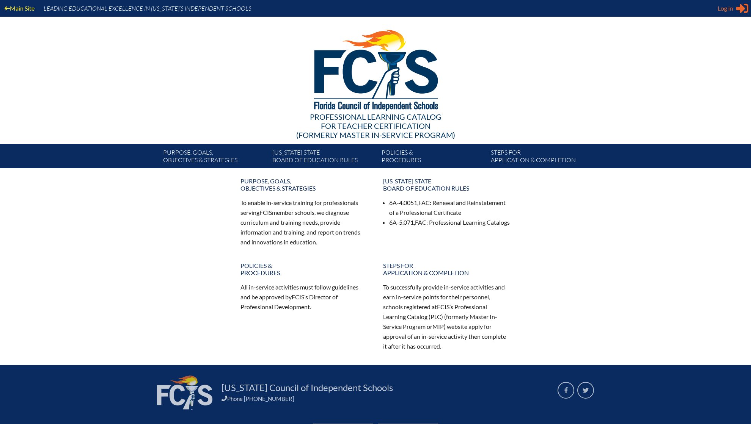
click at [725, 10] on span "Log in" at bounding box center [725, 8] width 16 height 9
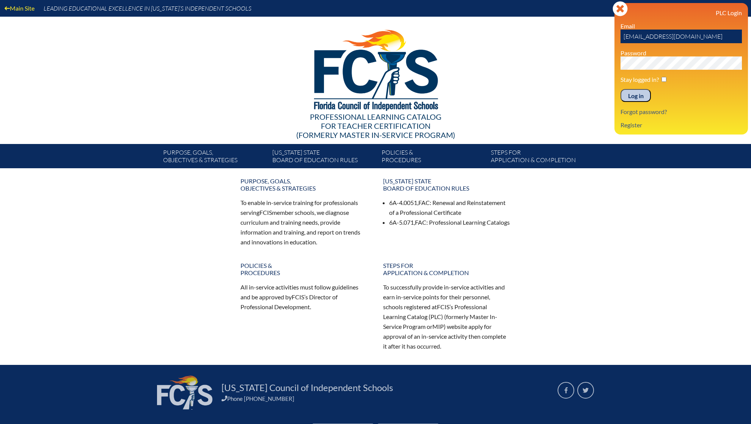
drag, startPoint x: 697, startPoint y: 36, endPoint x: 544, endPoint y: 54, distance: 153.9
click at [544, 54] on div "Main Site Leading Educational Excellence in Florida’s Independent Schools Profe…" at bounding box center [375, 84] width 751 height 168
type input "fcismember"
click at [426, 69] on div "Main Site Leading Educational Excellence in Florida’s Independent Schools Profe…" at bounding box center [375, 84] width 751 height 168
click at [621, 126] on link "Register" at bounding box center [631, 125] width 28 height 10
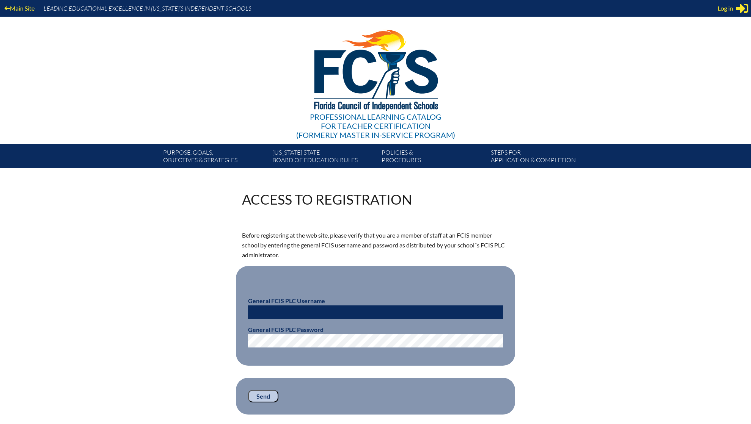
type input "[EMAIL_ADDRESS][DOMAIN_NAME]"
drag, startPoint x: 332, startPoint y: 315, endPoint x: 204, endPoint y: 311, distance: 128.2
click at [204, 311] on div "Access to Registration Before registering at the web site, please verify that y…" at bounding box center [375, 304] width 426 height 222
type input "fcismember"
click at [220, 344] on div "Access to Registration Before registering at the web site, please verify that y…" at bounding box center [375, 304] width 426 height 222
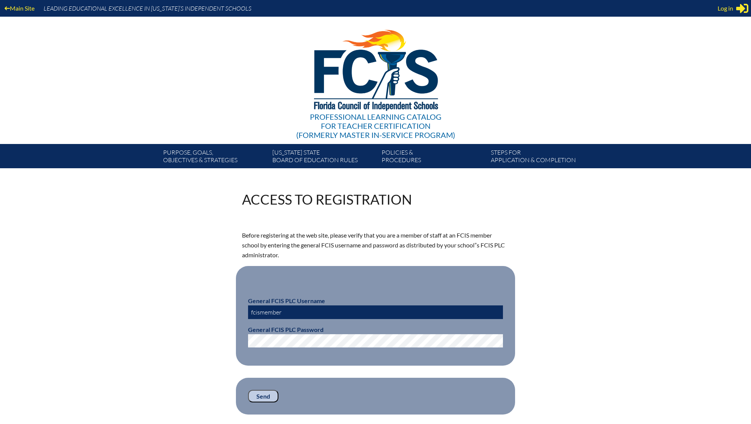
click at [261, 396] on input "Send" at bounding box center [263, 396] width 30 height 13
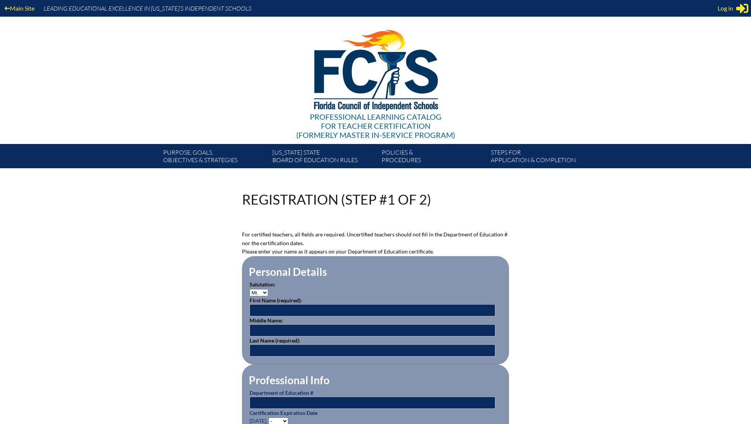
type input "[EMAIL_ADDRESS][DOMAIN_NAME]"
click at [316, 308] on input "text" at bounding box center [373, 311] width 246 height 12
type input "Adam"
click at [285, 347] on input "text" at bounding box center [373, 351] width 246 height 12
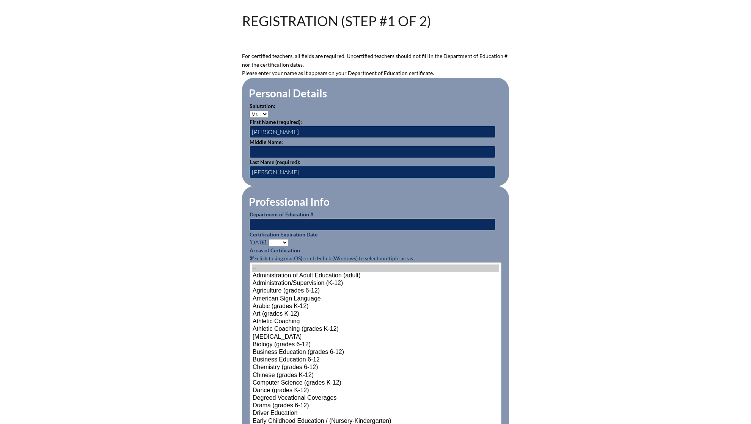
scroll to position [179, 0]
type input "Graham"
click at [357, 222] on input "text" at bounding box center [373, 224] width 246 height 12
paste input "877741"
type input "877741"
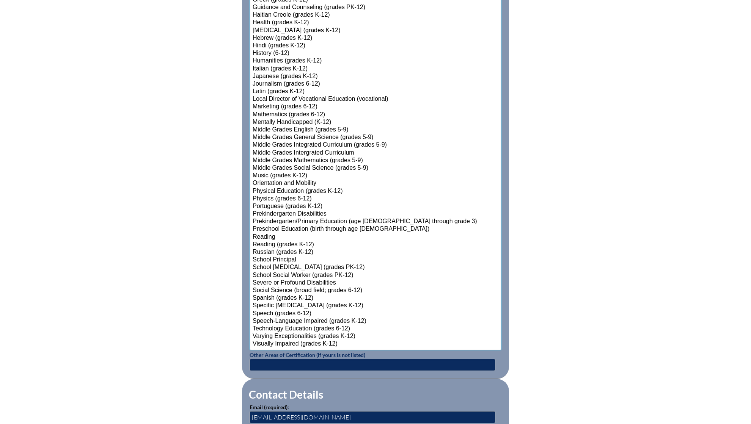
scroll to position [654, 0]
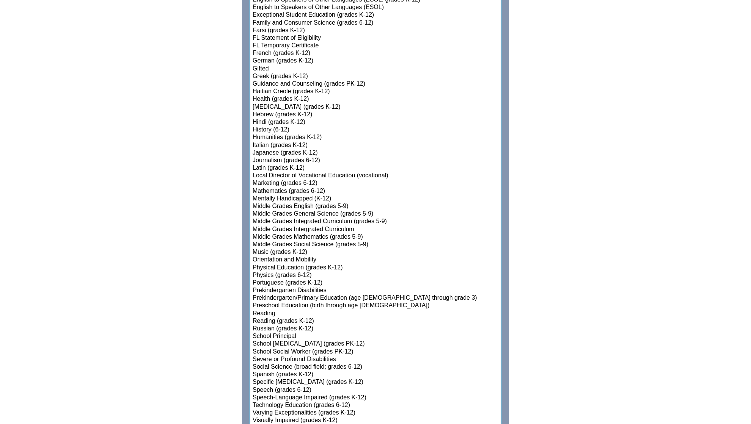
select select"]"] "15144"
click at [337, 289] on select"]"] "-- Administration of Adult Education (adult) Administration/Supervision (K-12) …" at bounding box center [376, 107] width 252 height 640
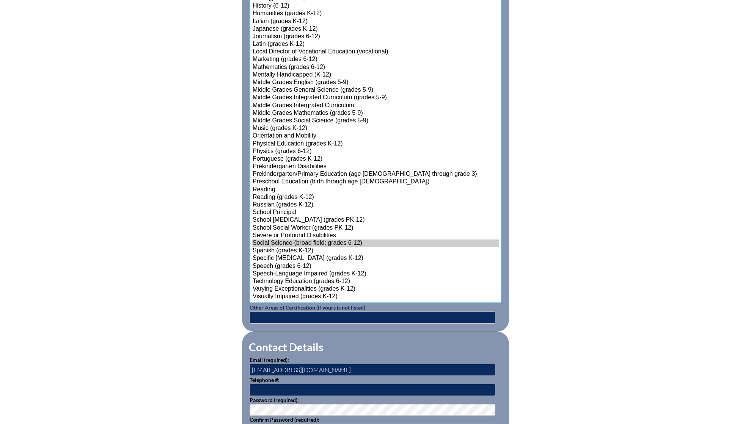
scroll to position [807, 0]
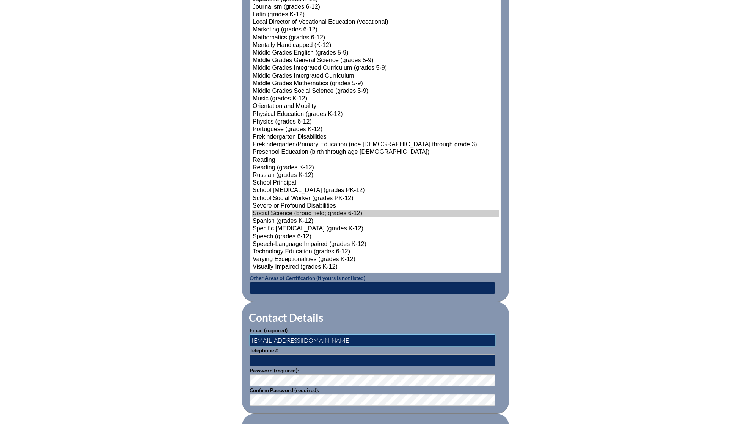
drag, startPoint x: 348, startPoint y: 337, endPoint x: 223, endPoint y: 344, distance: 125.0
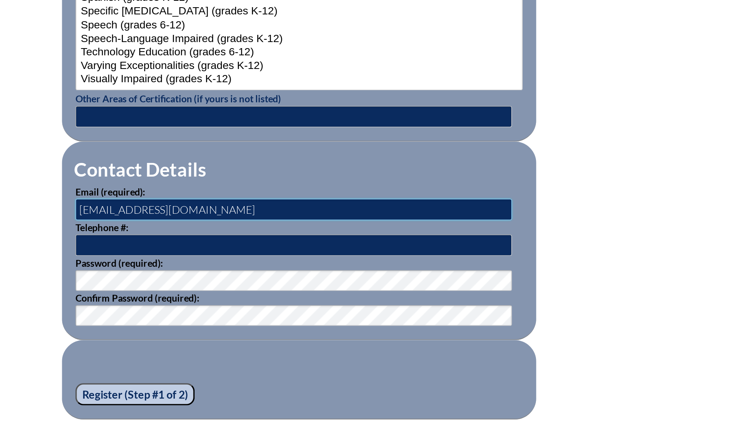
scroll to position [929, 0]
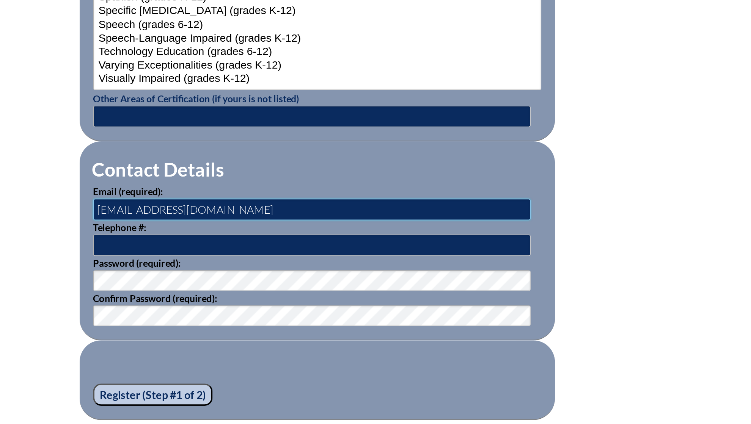
type input "[EMAIL_ADDRESS][DOMAIN_NAME]"
click at [312, 235] on input "text" at bounding box center [373, 239] width 246 height 12
type input "3059694233"
type input "Palumbo"
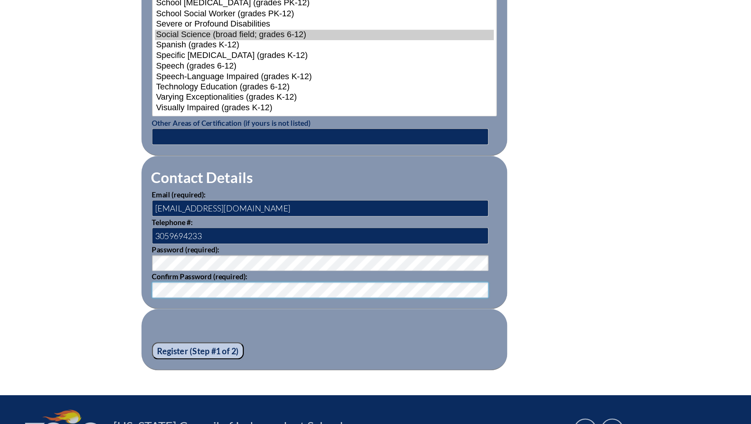
scroll to position [966, 0]
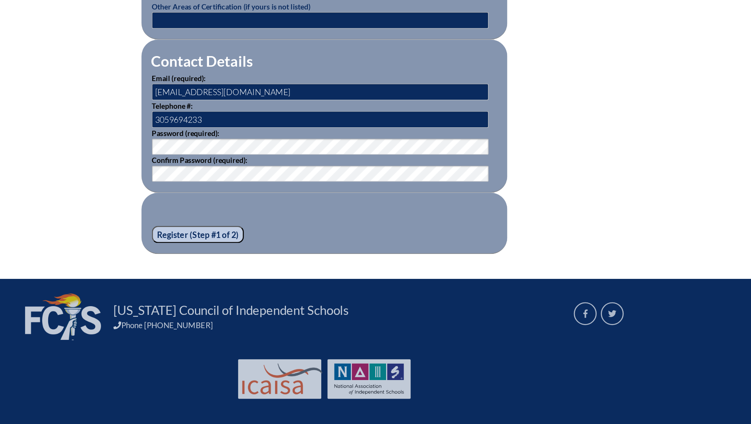
click at [499, 349] on div "Phone [PHONE_NUMBER]" at bounding box center [384, 352] width 327 height 7
click at [284, 279] on input "Register (Step #1 of 2)" at bounding box center [283, 285] width 67 height 13
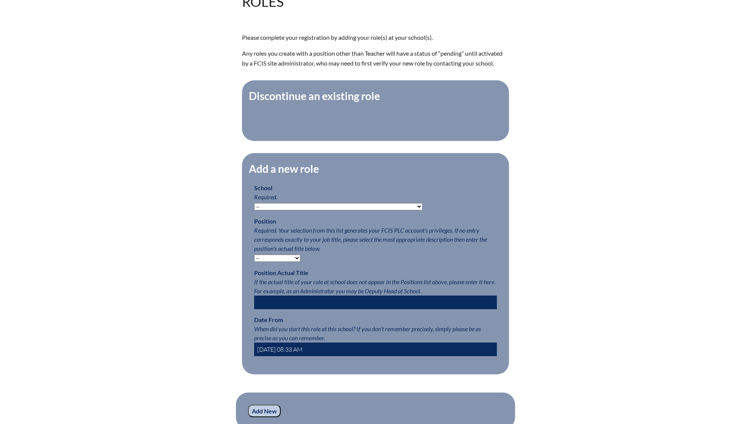
scroll to position [221, 0]
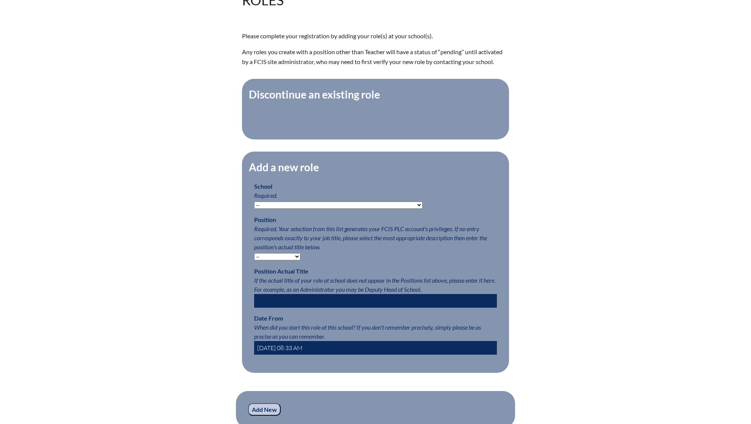
click at [317, 209] on select "-- Autism Inspired Academy Academy at Ocean Reef Academy at the Lakes Academy P…" at bounding box center [338, 205] width 168 height 7
select select "20319"
click at [254, 208] on select "-- Autism Inspired Academy Academy at Ocean Reef Academy at the Lakes Academy P…" at bounding box center [338, 205] width 168 height 7
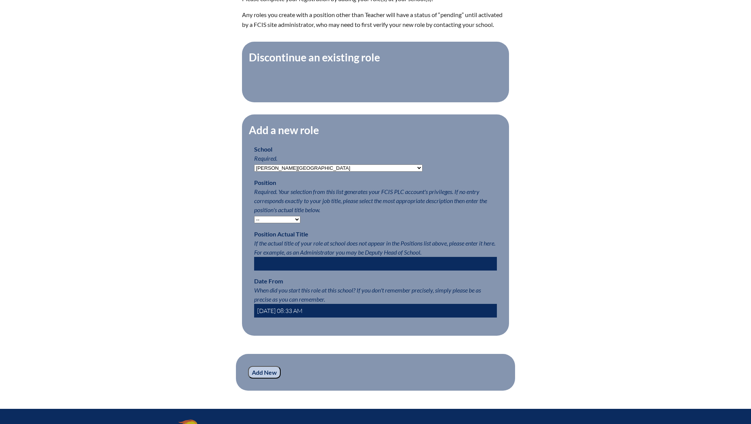
scroll to position [315, 0]
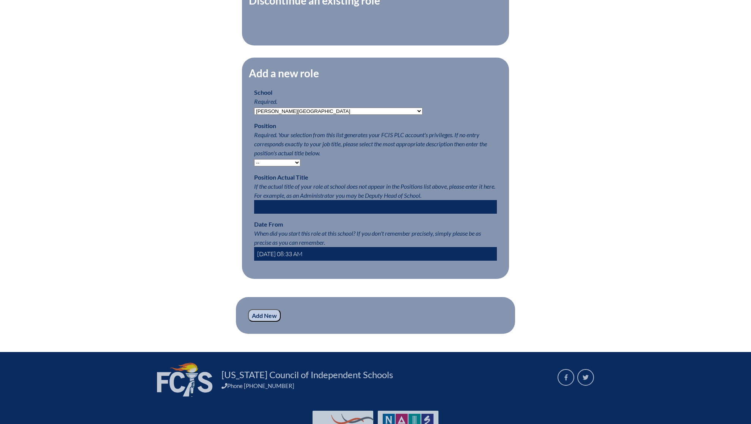
click at [290, 166] on select "-- Teacher PLC Coordinator Head of School Administrator" at bounding box center [277, 162] width 46 height 7
select select "15563"
click at [254, 166] on select "-- Teacher PLC Coordinator Head of School Administrator" at bounding box center [277, 162] width 46 height 7
click at [299, 213] on input "text" at bounding box center [375, 207] width 243 height 14
type input "History Teacher"
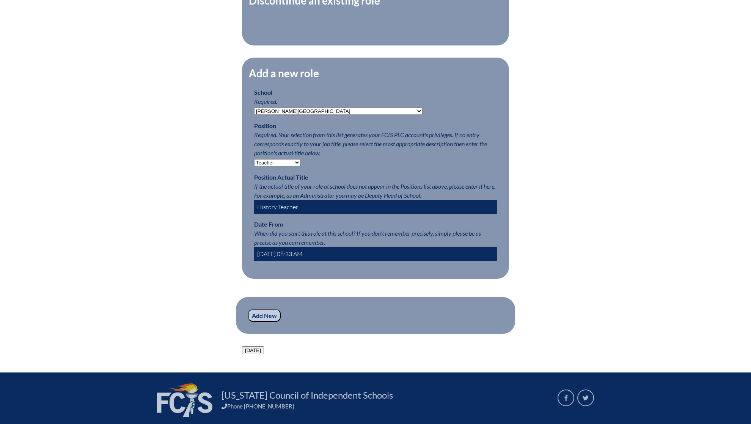
click at [331, 261] on input "2025-08-10 08:33 AM" at bounding box center [375, 254] width 243 height 14
type input "2025-04-10 08:33 AM"
click at [262, 322] on input "Add New" at bounding box center [264, 315] width 33 height 13
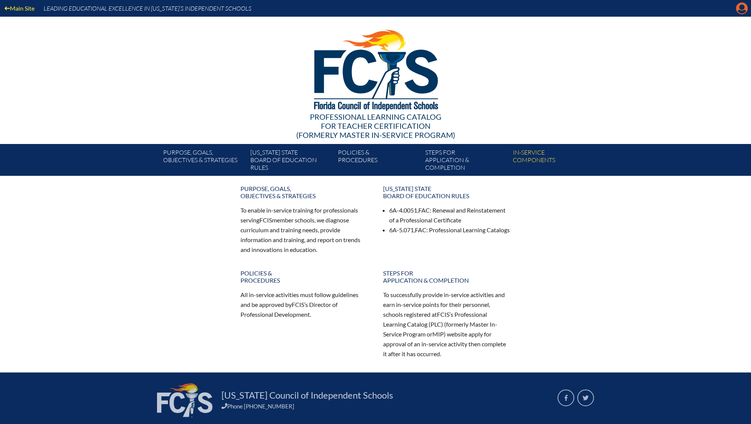
click at [739, 11] on icon "Manage account" at bounding box center [742, 8] width 12 height 12
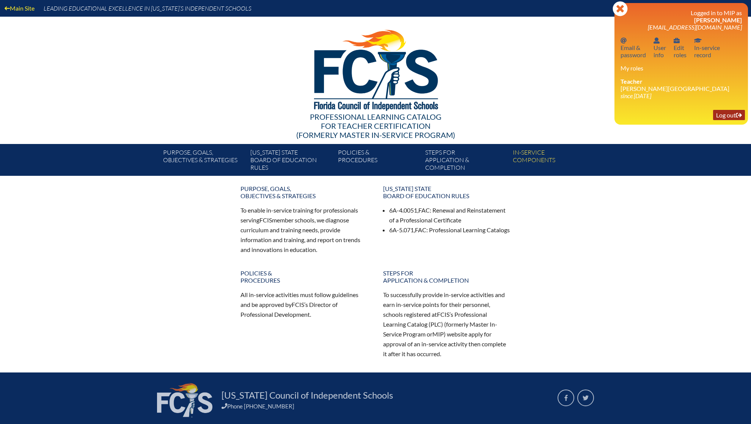
click at [725, 114] on link "Log out Log out" at bounding box center [729, 115] width 32 height 10
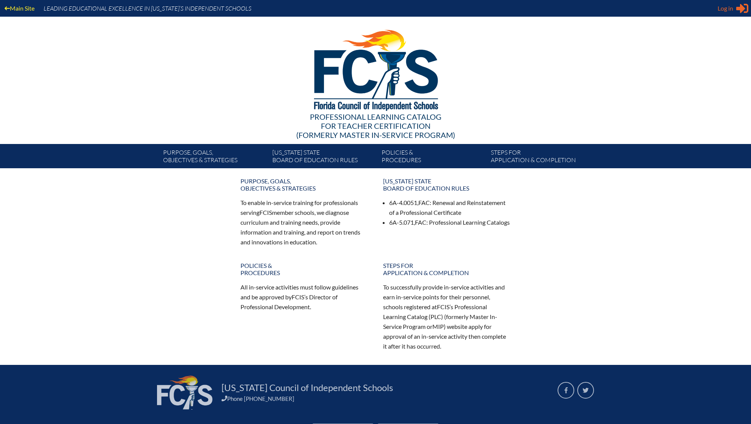
type input "[EMAIL_ADDRESS][DOMAIN_NAME]"
click at [735, 10] on div "Log in Close Sign in or register" at bounding box center [732, 8] width 31 height 12
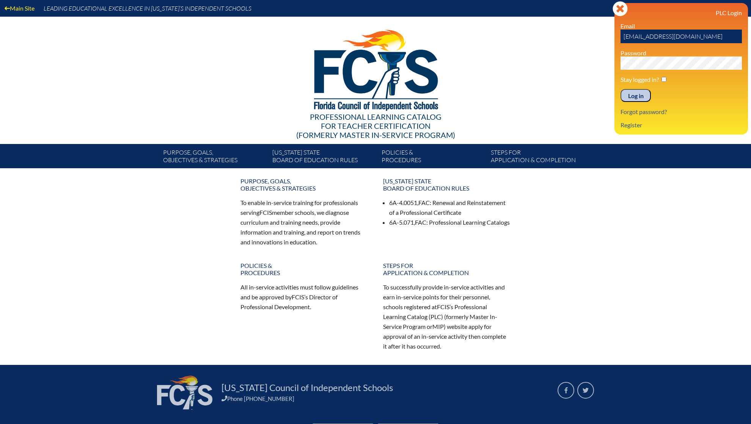
click at [636, 97] on input "Log in" at bounding box center [635, 95] width 30 height 13
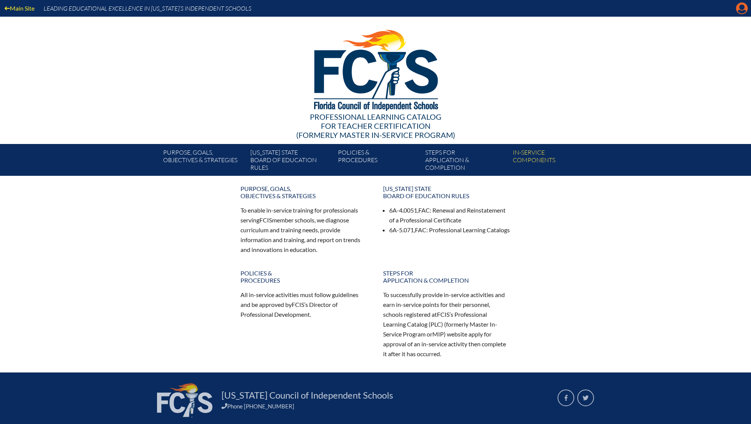
click at [744, 7] on icon "Manage account" at bounding box center [742, 8] width 12 height 12
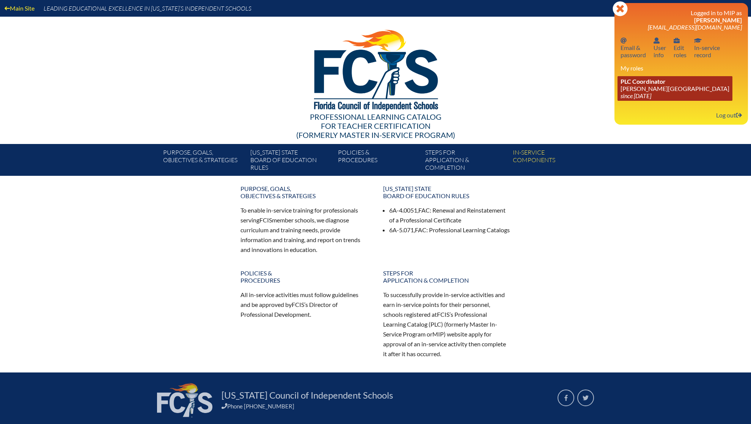
click at [648, 88] on link "PLC Coordinator Palmer Trinity School since 2022 Jun 21" at bounding box center [674, 88] width 115 height 25
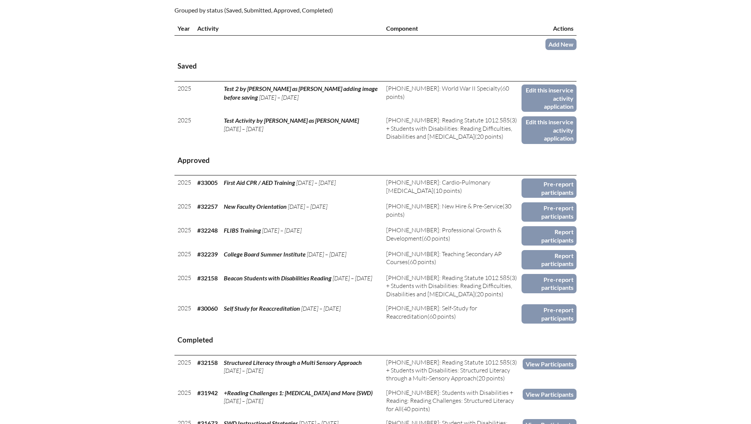
scroll to position [275, 0]
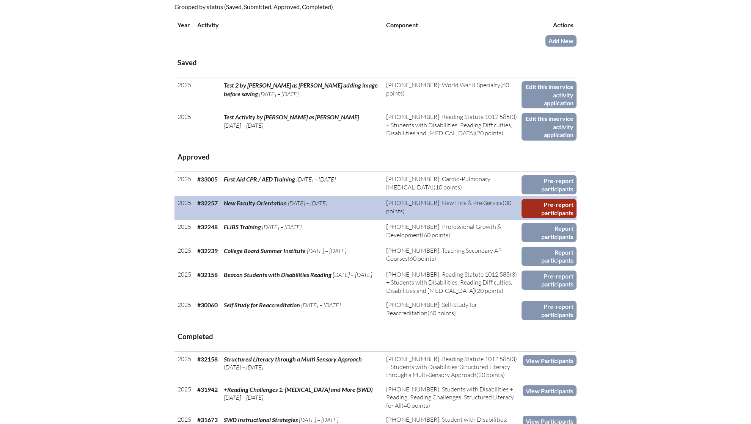
click at [540, 199] on link "Pre-report participants" at bounding box center [548, 208] width 55 height 19
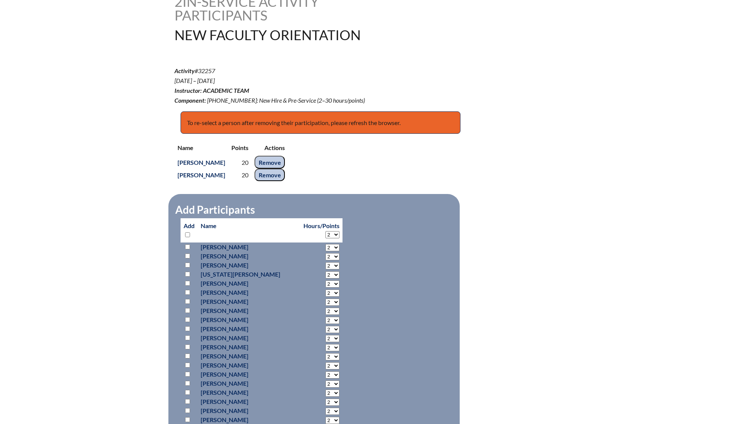
scroll to position [229, 0]
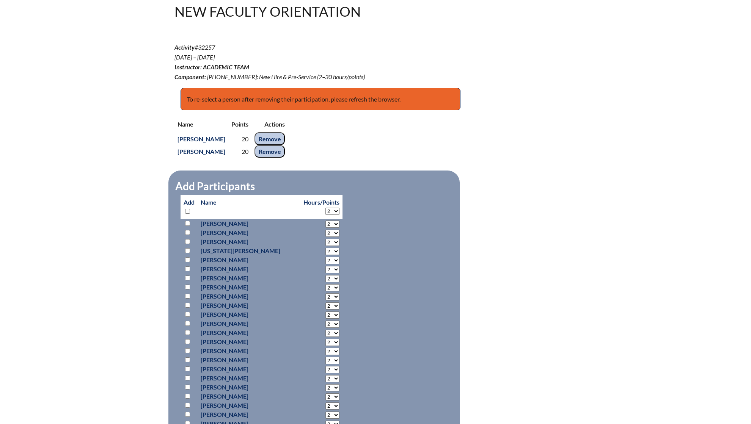
click at [187, 233] on input "checkbox" at bounding box center [187, 232] width 5 height 5
checkbox input "true"
click at [325, 228] on select "2 3 4 5 6 7 8 9 10 11 12 13 14 15 16 17 18 19 20 21 22 23" at bounding box center [332, 224] width 14 height 7
select select "3"
click at [325, 228] on select "2 3 4 5 6 7 8 9 10 11 12 13 14 15 16 17 18 19 20 21 22 23" at bounding box center [332, 224] width 14 height 7
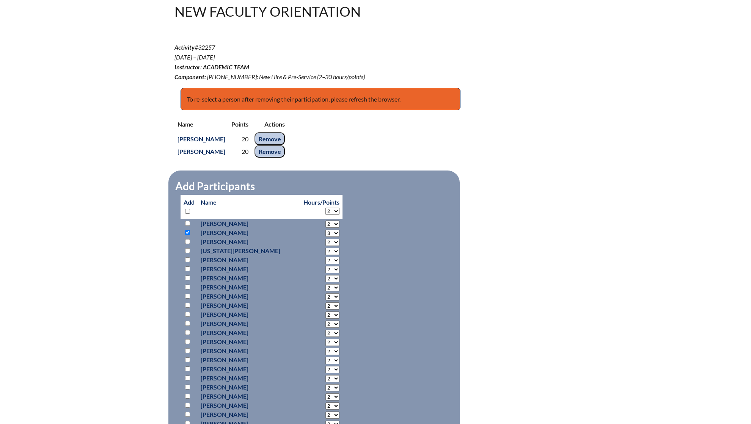
click at [187, 240] on input "checkbox" at bounding box center [187, 241] width 5 height 5
checkbox input "true"
click at [325, 228] on select "2 3 4 5 6 7 8 9 10 11 12 13 14 15 16 17 18 19 20 21 22 23" at bounding box center [332, 224] width 14 height 7
select select "3"
click at [325, 228] on select "2 3 4 5 6 7 8 9 10 11 12 13 14 15 16 17 18 19 20 21 22 23" at bounding box center [332, 224] width 14 height 7
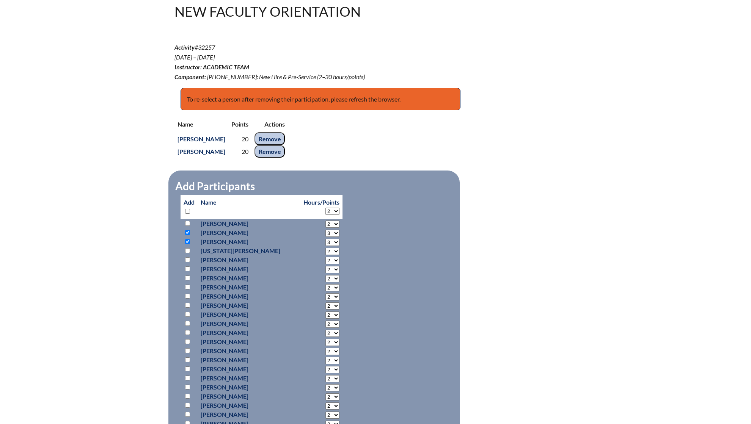
click at [188, 249] on input "checkbox" at bounding box center [187, 250] width 5 height 5
checkbox input "true"
click at [325, 228] on select "2 3 4 5 6 7 8 9 10 11 12 13 14 15 16 17 18 19 20 21 22 23" at bounding box center [332, 224] width 14 height 7
select select "20"
click at [325, 228] on select "2 3 4 5 6 7 8 9 10 11 12 13 14 15 16 17 18 19 20 21 22 23" at bounding box center [332, 224] width 14 height 7
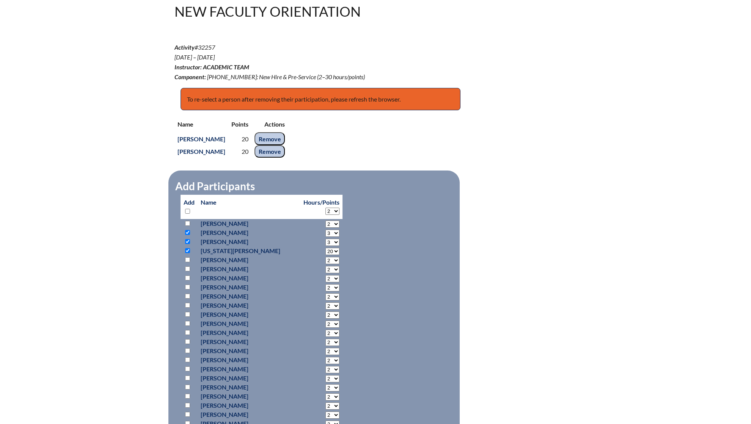
click at [188, 258] on input "checkbox" at bounding box center [187, 259] width 5 height 5
checkbox input "true"
click at [325, 228] on select "2 3 4 5 6 7 8 9 10 11 12 13 14 15 16 17 18 19 20 21 22 23" at bounding box center [332, 224] width 14 height 7
select select "3"
click at [325, 228] on select "2 3 4 5 6 7 8 9 10 11 12 13 14 15 16 17 18 19 20 21 22 23" at bounding box center [332, 224] width 14 height 7
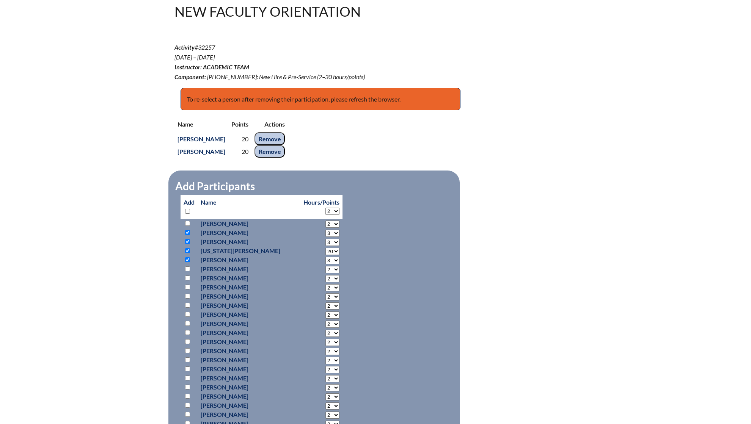
click at [188, 276] on input "checkbox" at bounding box center [187, 278] width 5 height 5
checkbox input "true"
click at [325, 228] on select "2 3 4 5 6 7 8 9 10 11 12 13 14 15 16 17 18 19 20 21 22 23" at bounding box center [332, 224] width 14 height 7
select select "3"
click at [325, 228] on select "2 3 4 5 6 7 8 9 10 11 12 13 14 15 16 17 18 19 20 21 22 23" at bounding box center [332, 224] width 14 height 7
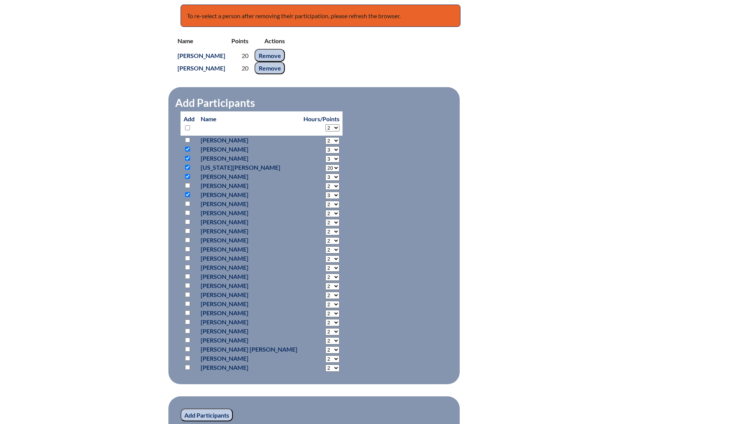
scroll to position [320, 0]
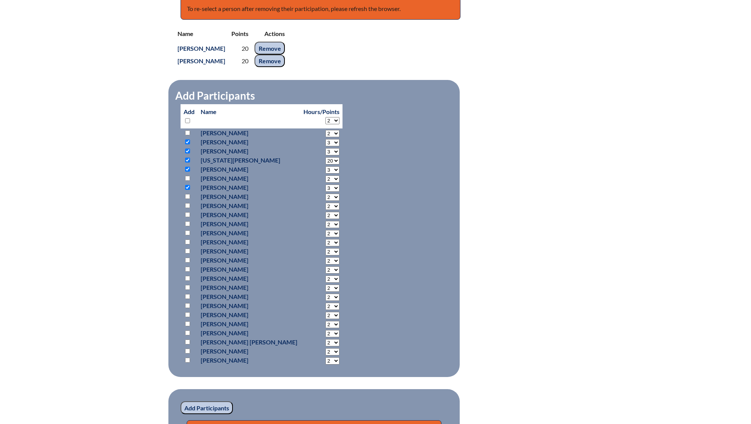
click at [187, 195] on input "checkbox" at bounding box center [187, 196] width 5 height 5
checkbox input "true"
click at [325, 137] on select "2 3 4 5 6 7 8 9 10 11 12 13 14 15 16 17 18 19 20 21 22 23" at bounding box center [332, 133] width 14 height 7
select select "20"
click at [325, 137] on select "2 3 4 5 6 7 8 9 10 11 12 13 14 15 16 17 18 19 20 21 22 23" at bounding box center [332, 133] width 14 height 7
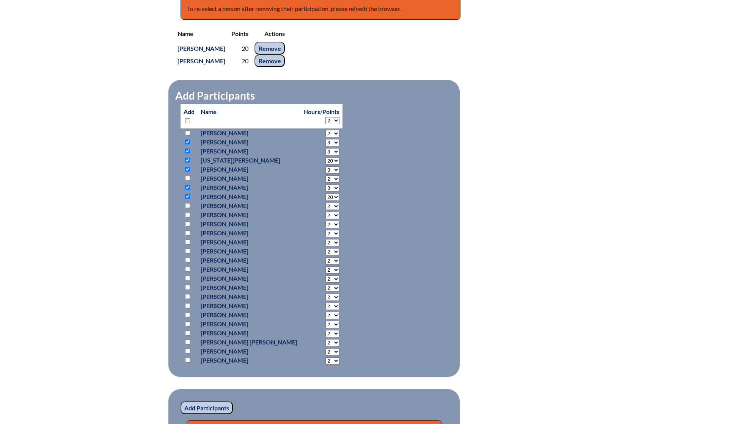
click at [185, 204] on input "checkbox" at bounding box center [187, 205] width 5 height 5
checkbox input "true"
click at [325, 137] on select "2 3 4 5 6 7 8 9 10 11 12 13 14 15 16 17 18 19 20 21 22 23" at bounding box center [332, 133] width 14 height 7
select select "3"
click at [325, 137] on select "2 3 4 5 6 7 8 9 10 11 12 13 14 15 16 17 18 19 20 21 22 23" at bounding box center [332, 133] width 14 height 7
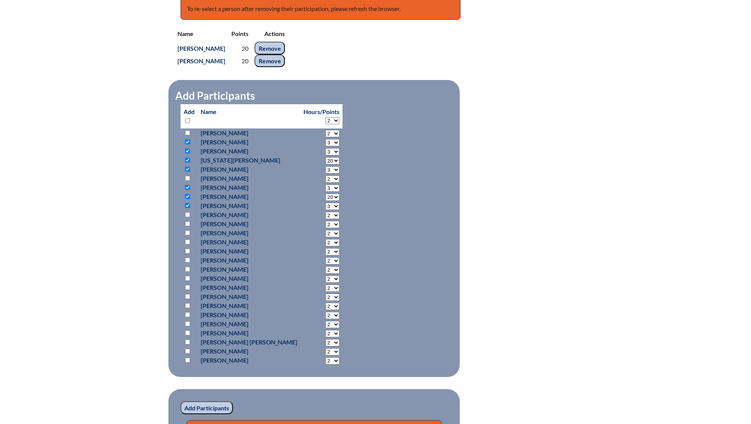
click at [187, 213] on input "checkbox" at bounding box center [187, 214] width 5 height 5
checkbox input "true"
click at [325, 137] on select "2 3 4 5 6 7 8 9 10 11 12 13 14 15 16 17 18 19 20 21 22 23" at bounding box center [332, 133] width 14 height 7
select select "3"
click at [325, 137] on select "2 3 4 5 6 7 8 9 10 11 12 13 14 15 16 17 18 19 20 21 22 23" at bounding box center [332, 133] width 14 height 7
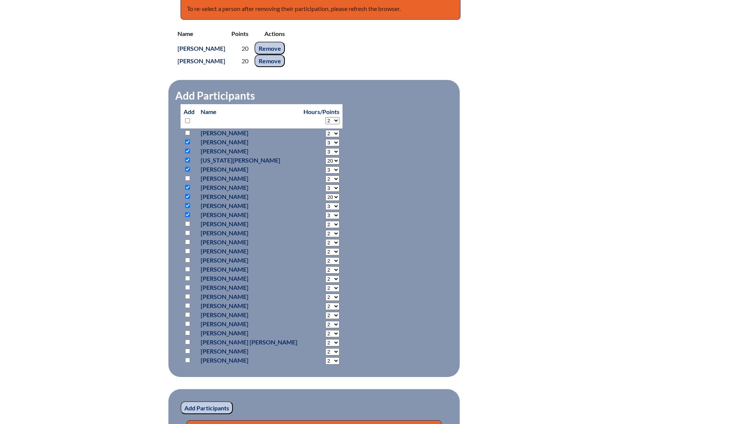
click at [187, 225] on input "checkbox" at bounding box center [187, 223] width 5 height 5
checkbox input "true"
click at [325, 137] on select "2 3 4 5 6 7 8 9 10 11 12 13 14 15 16 17 18 19 20 21 22 23" at bounding box center [332, 133] width 14 height 7
select select "20"
click at [325, 137] on select "2 3 4 5 6 7 8 9 10 11 12 13 14 15 16 17 18 19 20 21 22 23" at bounding box center [332, 133] width 14 height 7
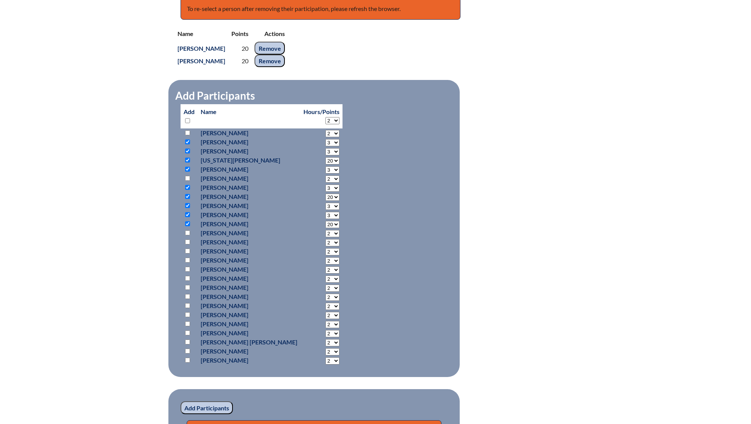
click at [190, 232] on input "checkbox" at bounding box center [187, 233] width 5 height 5
checkbox input "true"
click at [325, 137] on select "2 3 4 5 6 7 8 9 10 11 12 13 14 15 16 17 18 19 20 21 22 23" at bounding box center [332, 133] width 14 height 7
select select "3"
click at [325, 137] on select "2 3 4 5 6 7 8 9 10 11 12 13 14 15 16 17 18 19 20 21 22 23" at bounding box center [332, 133] width 14 height 7
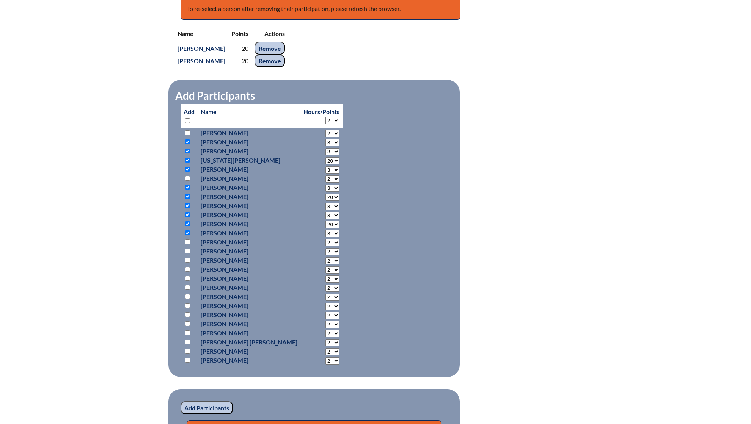
click at [187, 242] on input "checkbox" at bounding box center [187, 242] width 5 height 5
checkbox input "true"
click at [325, 137] on select "2 3 4 5 6 7 8 9 10 11 12 13 14 15 16 17 18 19 20 21 22 23" at bounding box center [332, 133] width 14 height 7
select select "3"
click at [325, 137] on select "2 3 4 5 6 7 8 9 10 11 12 13 14 15 16 17 18 19 20 21 22 23" at bounding box center [332, 133] width 14 height 7
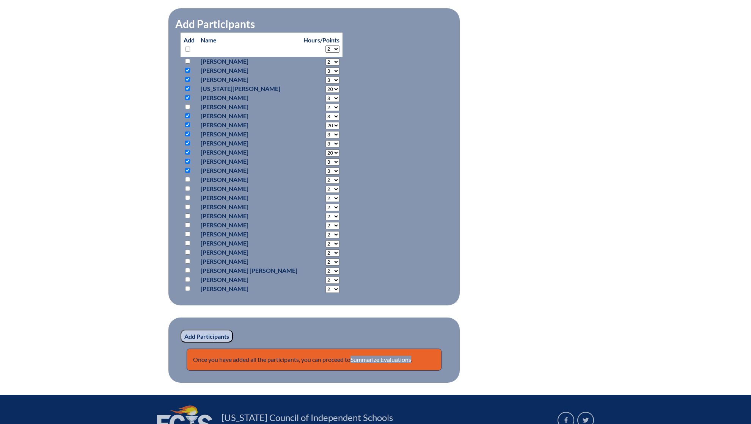
scroll to position [392, 0]
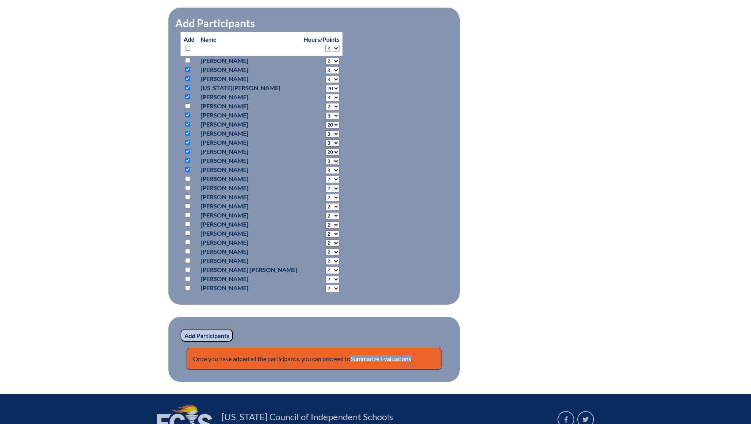
click at [188, 177] on input "checkbox" at bounding box center [187, 178] width 5 height 5
checkbox input "true"
click at [325, 65] on select "2 3 4 5 6 7 8 9 10 11 12 13 14 15 16 17 18 19 20 21 22 23" at bounding box center [332, 61] width 14 height 7
select select "3"
click at [325, 65] on select "2 3 4 5 6 7 8 9 10 11 12 13 14 15 16 17 18 19 20 21 22 23" at bounding box center [332, 61] width 14 height 7
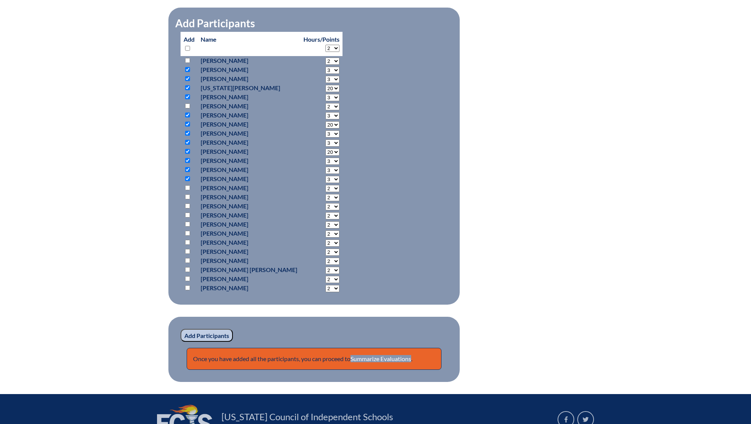
click at [187, 186] on input "checkbox" at bounding box center [187, 187] width 5 height 5
checkbox input "true"
click at [325, 65] on select "2 3 4 5 6 7 8 9 10 11 12 13 14 15 16 17 18 19 20 21 22 23" at bounding box center [332, 61] width 14 height 7
select select "3"
click at [325, 65] on select "2 3 4 5 6 7 8 9 10 11 12 13 14 15 16 17 18 19 20 21 22 23" at bounding box center [332, 61] width 14 height 7
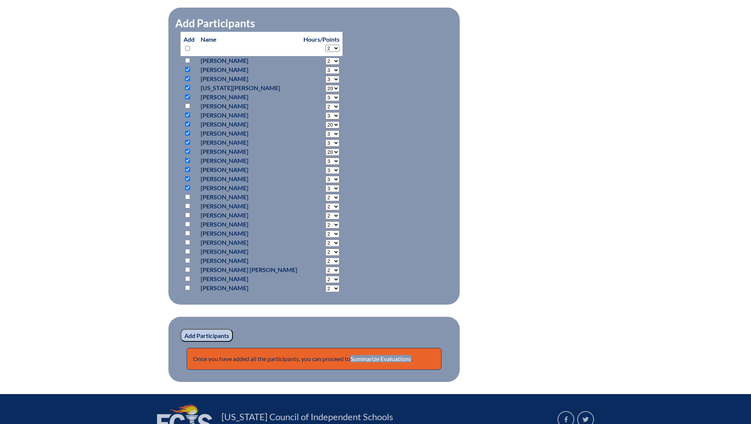
click at [187, 195] on input "checkbox" at bounding box center [187, 197] width 5 height 5
checkbox input "true"
click at [325, 65] on select "2 3 4 5 6 7 8 9 10 11 12 13 14 15 16 17 18 19 20 21 22 23" at bounding box center [332, 61] width 14 height 7
select select "3"
click at [325, 65] on select "2 3 4 5 6 7 8 9 10 11 12 13 14 15 16 17 18 19 20 21 22 23" at bounding box center [332, 61] width 14 height 7
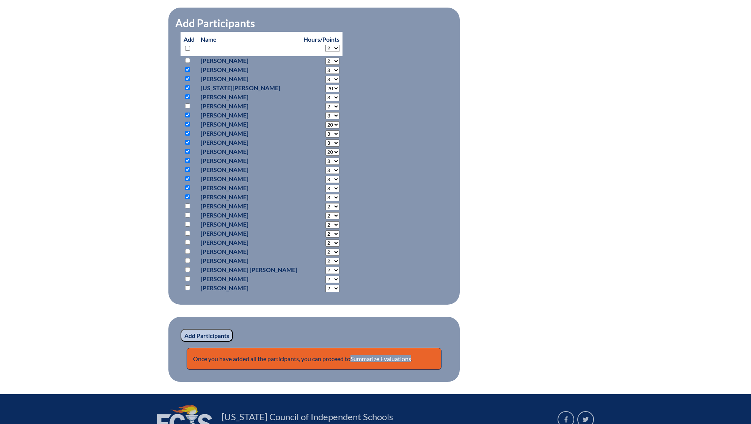
click at [188, 208] on p at bounding box center [189, 206] width 11 height 9
click at [187, 205] on input "checkbox" at bounding box center [187, 206] width 5 height 5
checkbox input "true"
click at [325, 65] on select "2 3 4 5 6 7 8 9 10 11 12 13 14 15 16 17 18 19 20 21 22 23" at bounding box center [332, 61] width 14 height 7
select select "20"
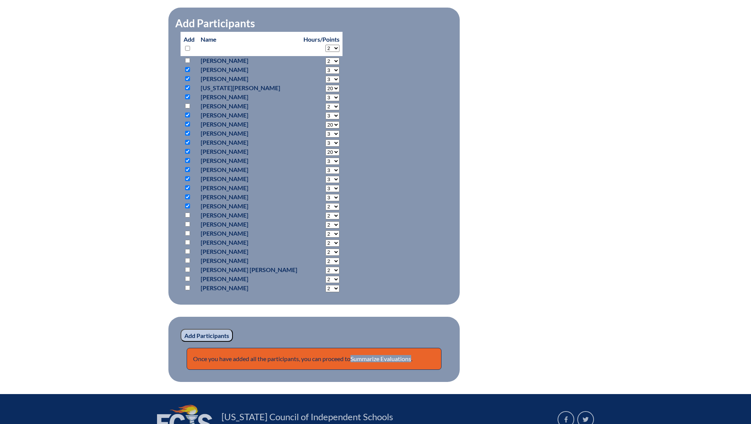
click at [325, 65] on select "2 3 4 5 6 7 8 9 10 11 12 13 14 15 16 17 18 19 20 21 22 23" at bounding box center [332, 61] width 14 height 7
click at [187, 214] on input "checkbox" at bounding box center [187, 215] width 5 height 5
checkbox input "true"
click at [325, 65] on select "2 3 4 5 6 7 8 9 10 11 12 13 14 15 16 17 18 19 20 21 22 23" at bounding box center [332, 61] width 14 height 7
select select "3"
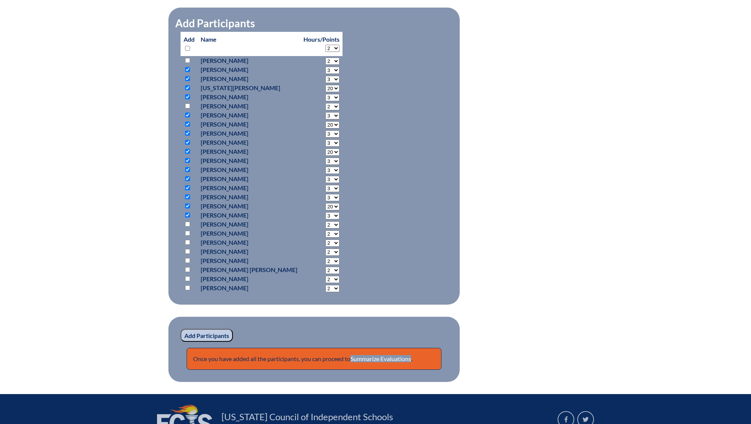
click at [325, 65] on select "2 3 4 5 6 7 8 9 10 11 12 13 14 15 16 17 18 19 20 21 22 23" at bounding box center [332, 61] width 14 height 7
click at [187, 222] on input "checkbox" at bounding box center [187, 224] width 5 height 5
checkbox input "true"
click at [325, 65] on select "2 3 4 5 6 7 8 9 10 11 12 13 14 15 16 17 18 19 20 21 22 23" at bounding box center [332, 61] width 14 height 7
select select "3"
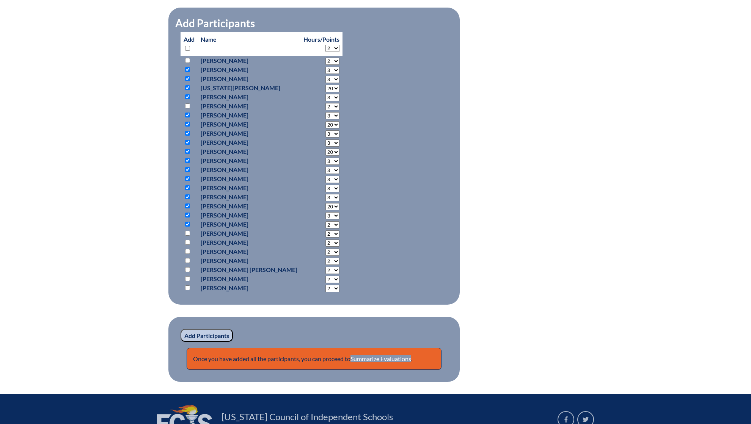
click at [325, 65] on select "2 3 4 5 6 7 8 9 10 11 12 13 14 15 16 17 18 19 20 21 22 23" at bounding box center [332, 61] width 14 height 7
click at [188, 231] on input "checkbox" at bounding box center [187, 233] width 5 height 5
checkbox input "true"
click at [325, 65] on select "2 3 4 5 6 7 8 9 10 11 12 13 14 15 16 17 18 19 20 21 22 23" at bounding box center [332, 61] width 14 height 7
select select "3"
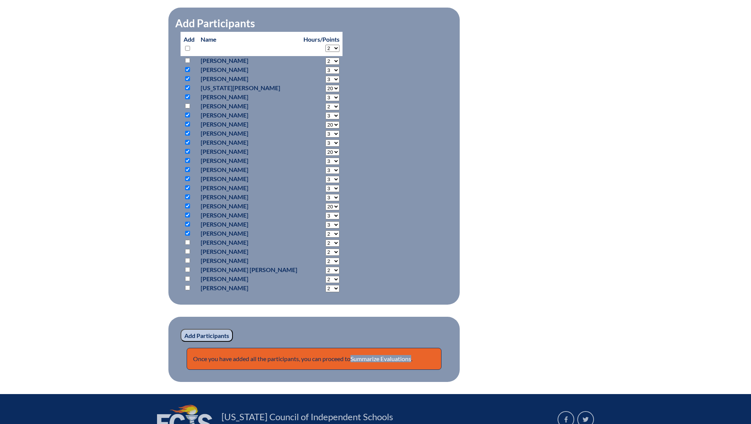
click at [325, 65] on select "2 3 4 5 6 7 8 9 10 11 12 13 14 15 16 17 18 19 20 21 22 23" at bounding box center [332, 61] width 14 height 7
click at [186, 243] on input "checkbox" at bounding box center [187, 242] width 5 height 5
checkbox input "true"
click at [325, 65] on select "2 3 4 5 6 7 8 9 10 11 12 13 14 15 16 17 18 19 20 21 22 23" at bounding box center [332, 61] width 14 height 7
select select "3"
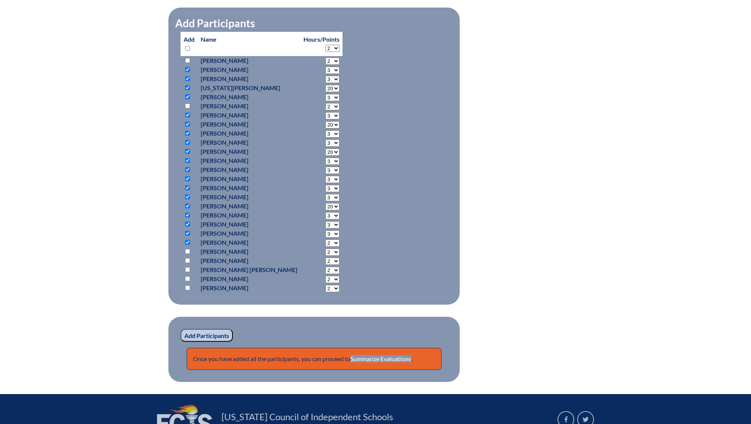
click at [325, 65] on select "2 3 4 5 6 7 8 9 10 11 12 13 14 15 16 17 18 19 20 21 22 23" at bounding box center [332, 61] width 14 height 7
click at [188, 250] on input "checkbox" at bounding box center [187, 251] width 5 height 5
checkbox input "true"
click at [325, 65] on select "2 3 4 5 6 7 8 9 10 11 12 13 14 15 16 17 18 19 20 21 22 23" at bounding box center [332, 61] width 14 height 7
select select "3"
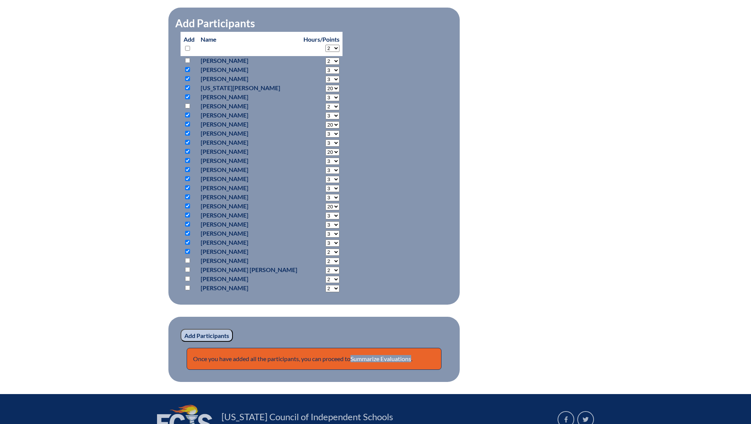
click at [325, 65] on select "2 3 4 5 6 7 8 9 10 11 12 13 14 15 16 17 18 19 20 21 22 23" at bounding box center [332, 61] width 14 height 7
click at [188, 259] on input "checkbox" at bounding box center [187, 260] width 5 height 5
checkbox input "true"
click at [325, 65] on select "2 3 4 5 6 7 8 9 10 11 12 13 14 15 16 17 18 19 20 21 22 23" at bounding box center [332, 61] width 14 height 7
select select "3"
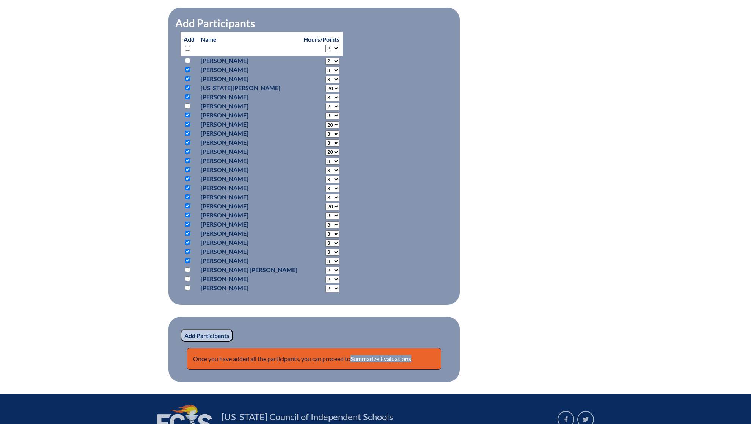
click at [325, 65] on select "2 3 4 5 6 7 8 9 10 11 12 13 14 15 16 17 18 19 20 21 22 23" at bounding box center [332, 61] width 14 height 7
click at [187, 270] on input "checkbox" at bounding box center [187, 269] width 5 height 5
checkbox input "true"
click at [325, 65] on select "2 3 4 5 6 7 8 9 10 11 12 13 14 15 16 17 18 19 20 21 22 23" at bounding box center [332, 61] width 14 height 7
select select "3"
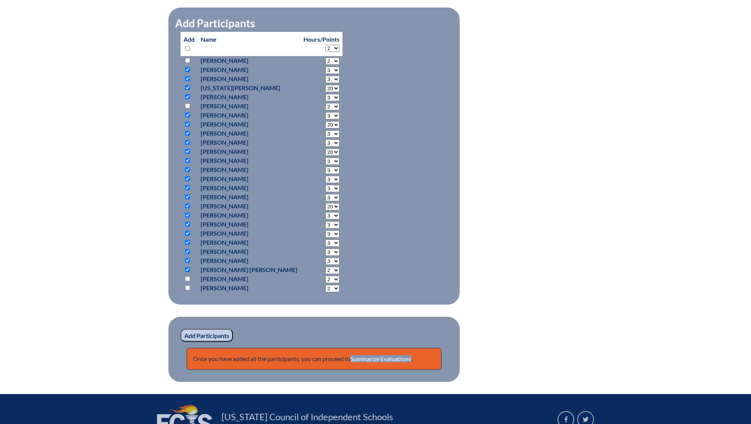
click at [325, 65] on select "2 3 4 5 6 7 8 9 10 11 12 13 14 15 16 17 18 19 20 21 22 23" at bounding box center [332, 61] width 14 height 7
click at [188, 278] on input "checkbox" at bounding box center [187, 278] width 5 height 5
checkbox input "true"
click at [325, 65] on select "2 3 4 5 6 7 8 9 10 11 12 13 14 15 16 17 18 19 20 21 22 23" at bounding box center [332, 61] width 14 height 7
select select "20"
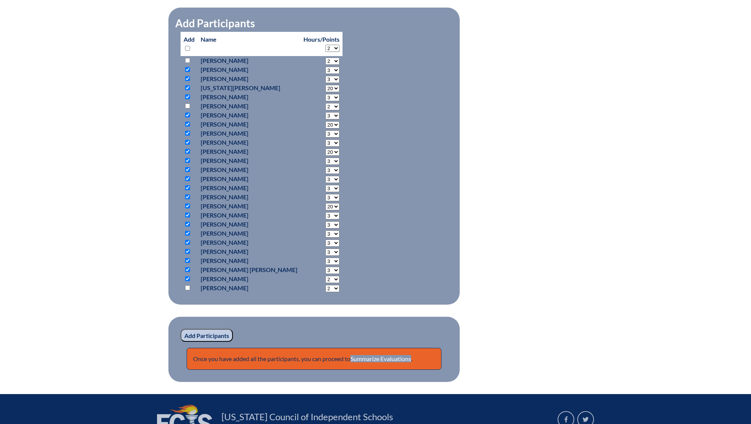
click at [325, 65] on select "2 3 4 5 6 7 8 9 10 11 12 13 14 15 16 17 18 19 20 21 22 23" at bounding box center [332, 61] width 14 height 7
click at [187, 287] on input "checkbox" at bounding box center [187, 288] width 5 height 5
checkbox input "true"
click at [325, 65] on select "2 3 4 5 6 7 8 9 10 11 12 13 14 15 16 17 18 19 20 21 22 23" at bounding box center [332, 61] width 14 height 7
select select "20"
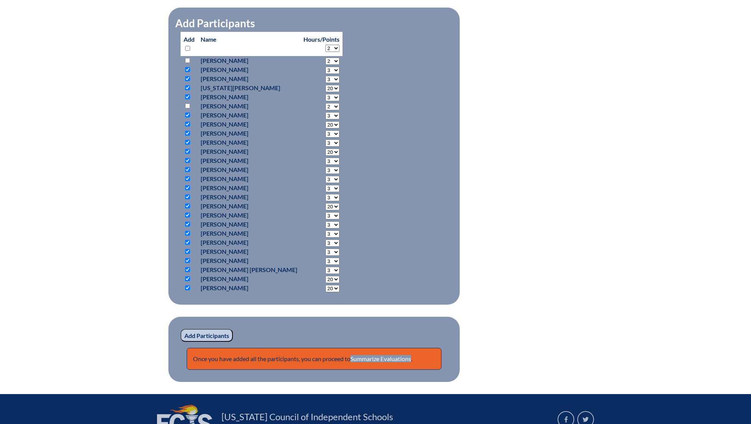
click at [325, 65] on select "2 3 4 5 6 7 8 9 10 11 12 13 14 15 16 17 18 19 20 21 22 23" at bounding box center [332, 61] width 14 height 7
click at [209, 336] on input "Add Participants" at bounding box center [207, 335] width 52 height 13
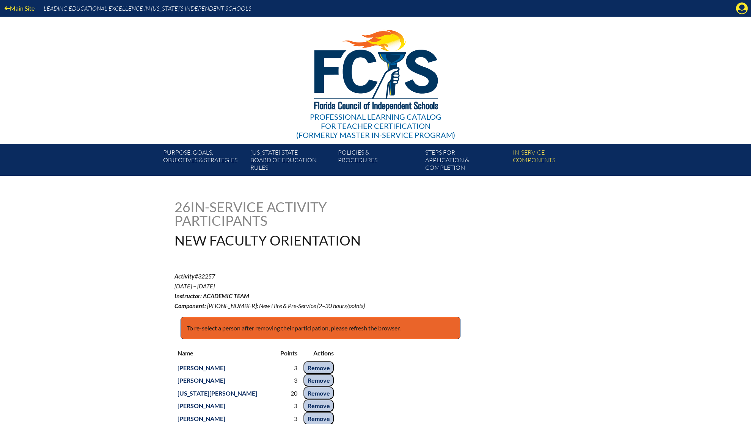
scroll to position [392, 0]
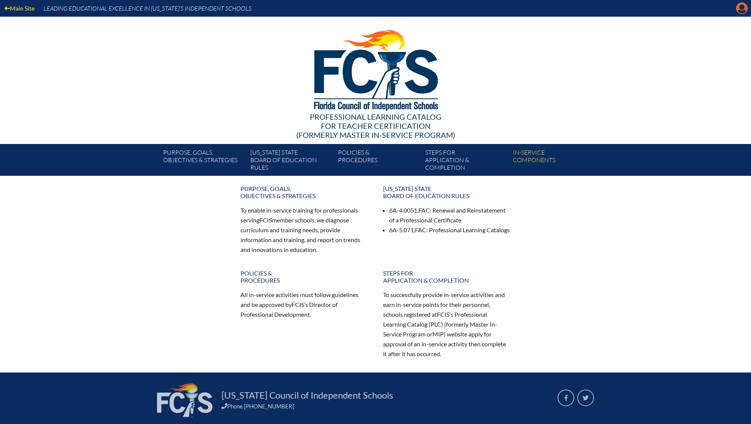
click at [740, 6] on icon "Manage account" at bounding box center [742, 8] width 12 height 12
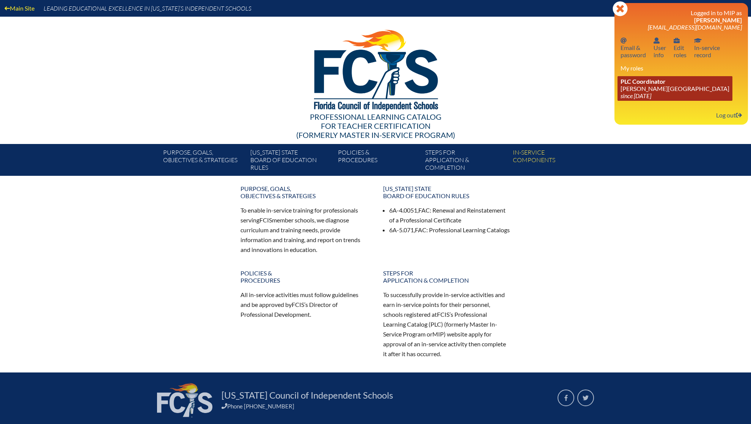
click at [633, 93] on link "PLC Coordinator Palmer Trinity School since 2022 Jun 21" at bounding box center [674, 88] width 115 height 25
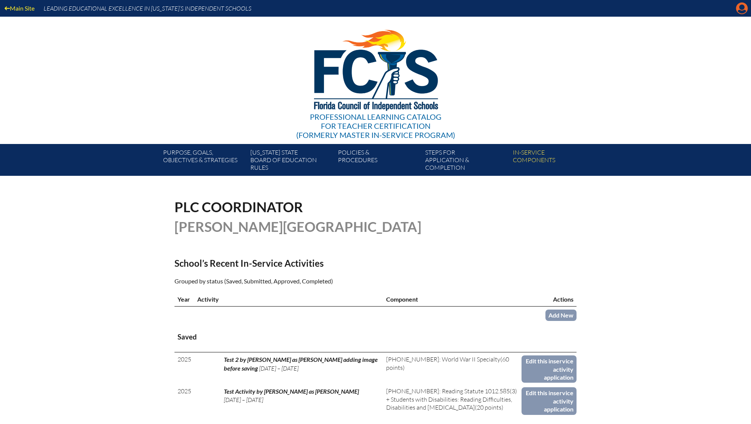
click at [740, 6] on icon "Manage account" at bounding box center [742, 8] width 12 height 12
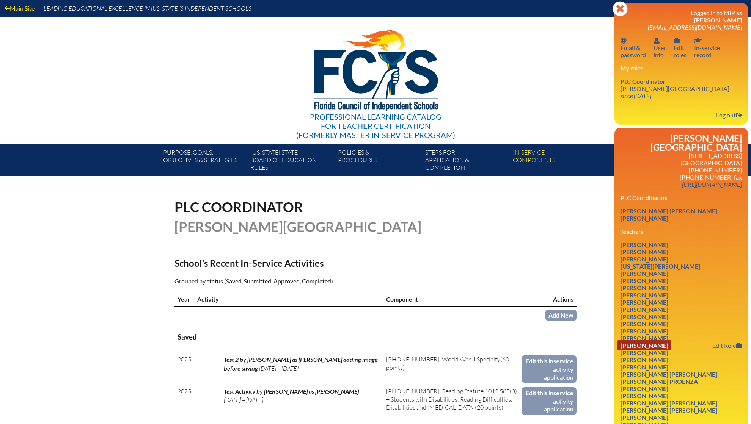
click at [658, 341] on link "David Lanham" at bounding box center [644, 346] width 54 height 10
